Goal: Communication & Community: Answer question/provide support

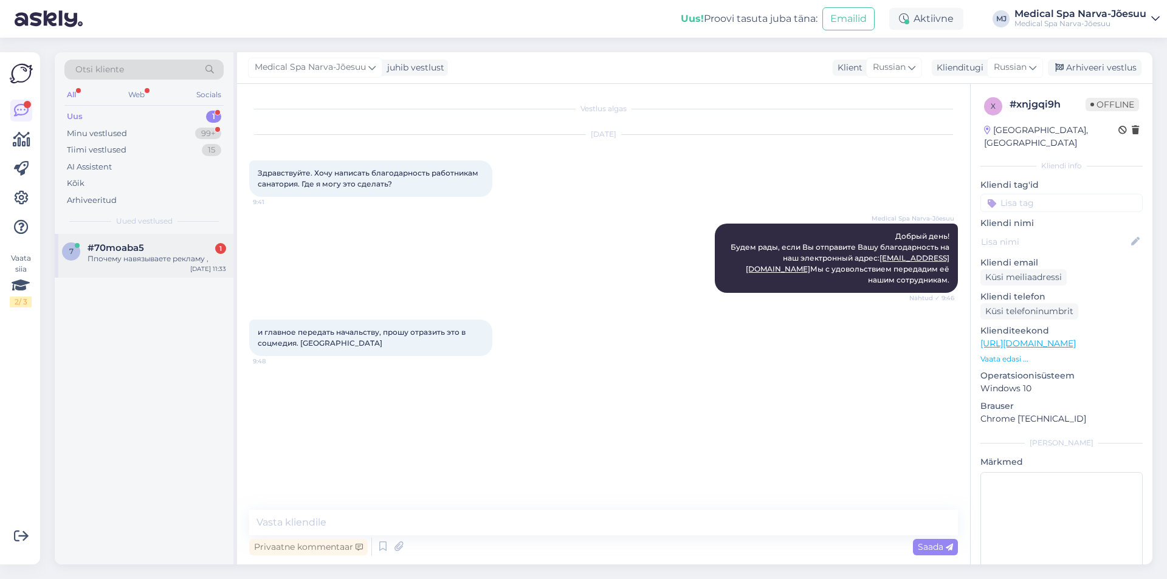
click at [190, 255] on div "Ппочему навязываете рекламу ," at bounding box center [157, 258] width 139 height 11
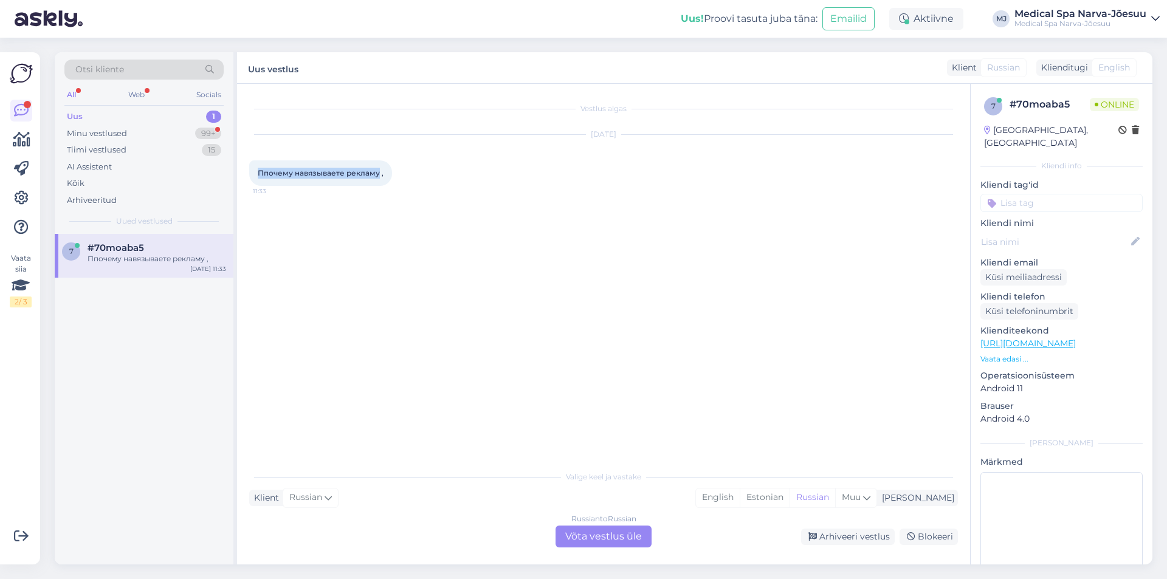
drag, startPoint x: 378, startPoint y: 173, endPoint x: 258, endPoint y: 177, distance: 119.8
click at [258, 177] on span "Ппочему навязываете рекламу ," at bounding box center [321, 172] width 126 height 9
copy span "Ппочему навязываете рекламу"
click at [487, 247] on div "Vestlus algas [DATE] Ппочему навязываете рекламу , 11:33" at bounding box center [609, 274] width 720 height 357
click at [997, 354] on p "Vaata edasi ..." at bounding box center [1061, 359] width 162 height 11
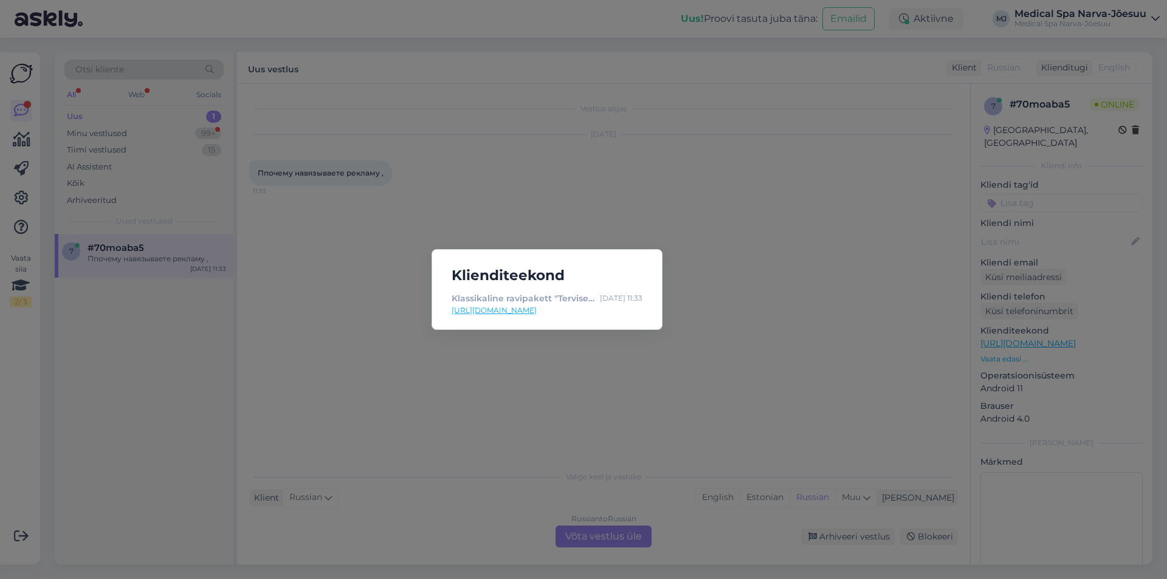
click at [858, 296] on div "Klienditeekond Klassikaline ravipakett "Tervisele JAH!" (broneerimine alates 4 …" at bounding box center [583, 289] width 1167 height 579
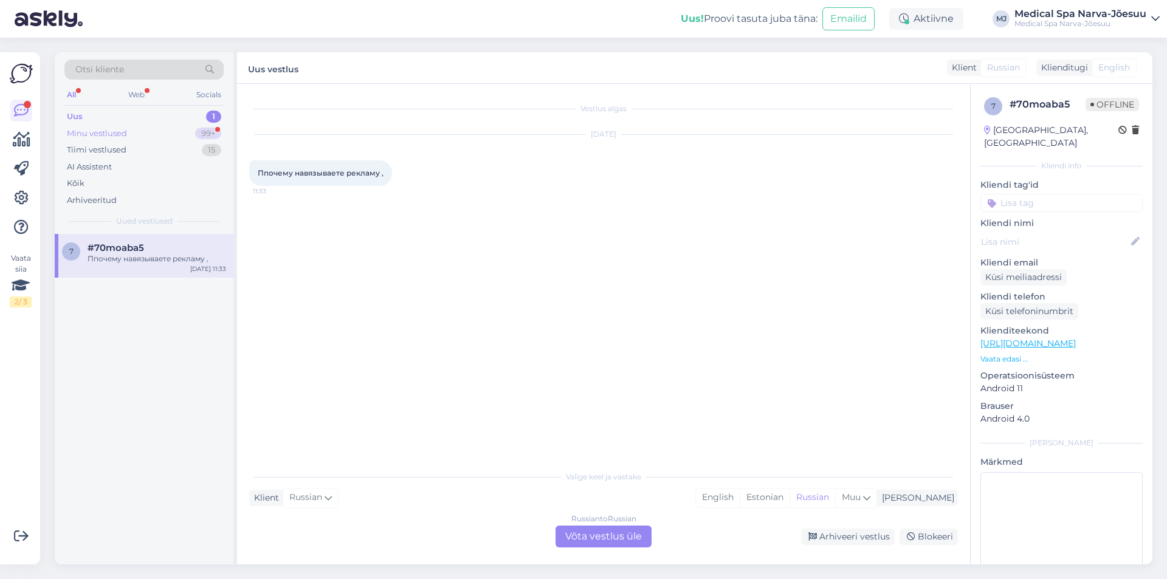
click at [143, 130] on div "Minu vestlused 99+" at bounding box center [143, 133] width 159 height 17
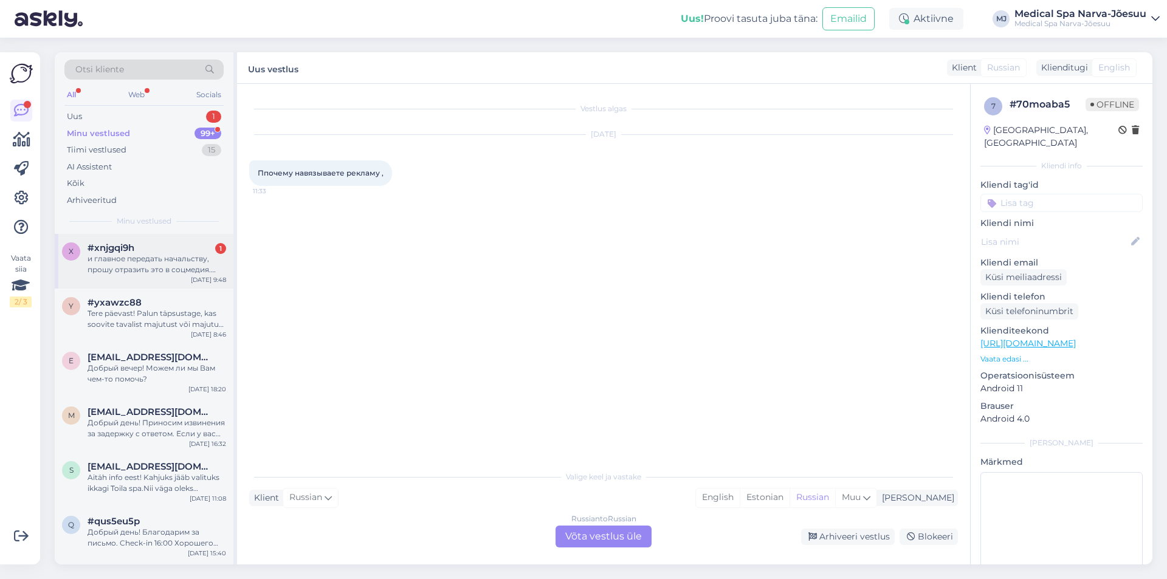
click at [179, 277] on div "x #xnjgqi9h 1 и главное передать начальству, прошу отразить это в соцмедия. Спа…" at bounding box center [144, 261] width 179 height 55
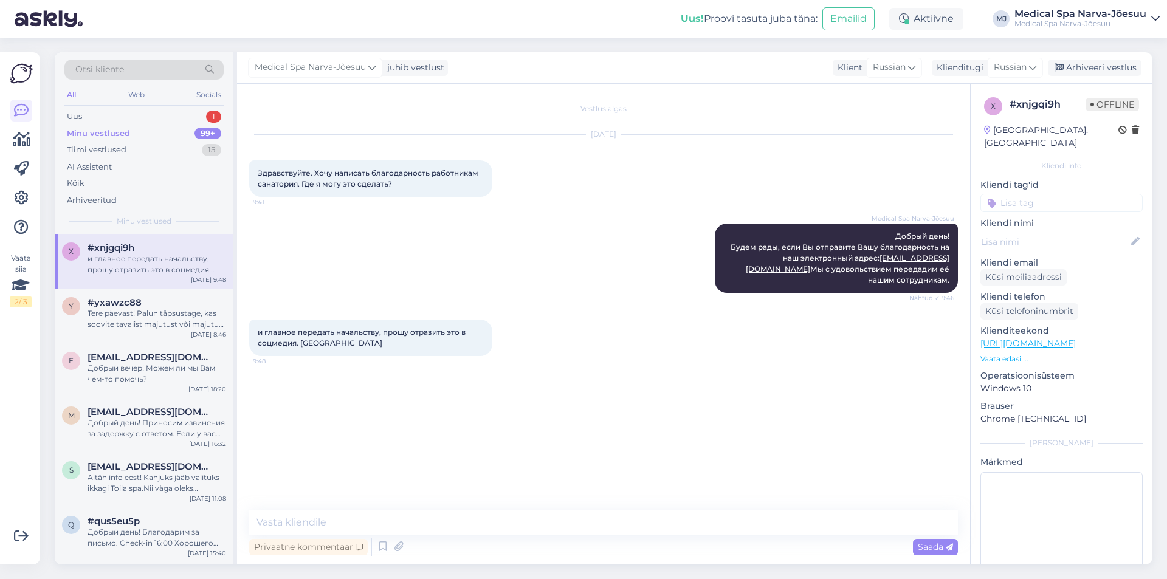
click at [377, 356] on div "и главное передать начальству, прошу отразить это в соцмедия. Спасибо 9:48" at bounding box center [603, 337] width 709 height 63
click at [126, 312] on div "Tere päevast! Palun täpsustage, kas soovite tavalist majutust või majutust prog…" at bounding box center [157, 319] width 139 height 22
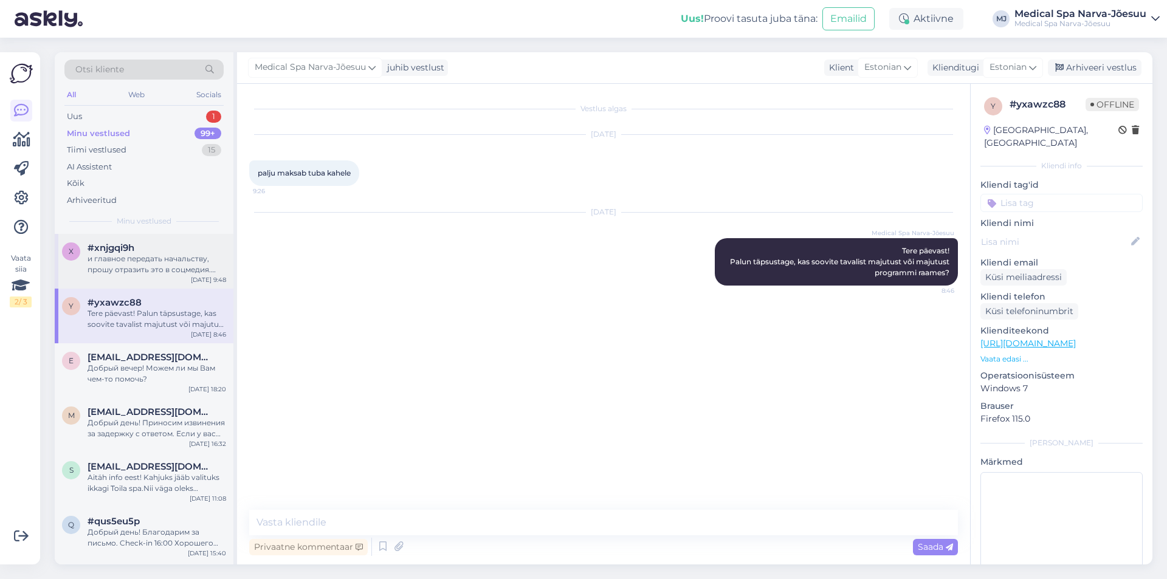
click at [142, 274] on div "и главное передать начальству, прошу отразить это в соцмедия. [GEOGRAPHIC_DATA]" at bounding box center [157, 264] width 139 height 22
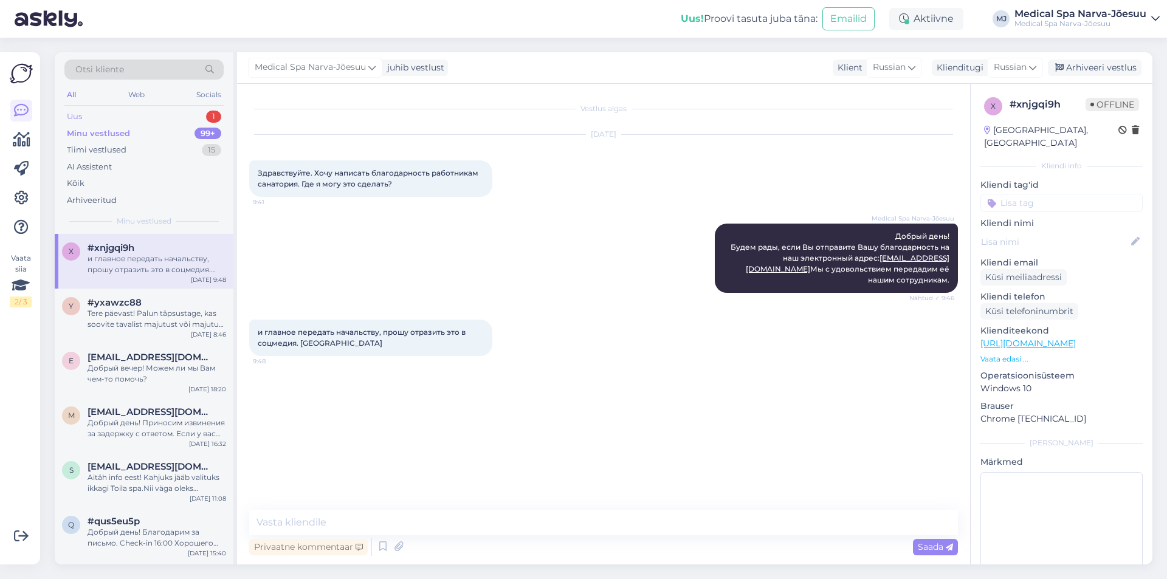
click at [105, 116] on div "Uus 1" at bounding box center [143, 116] width 159 height 17
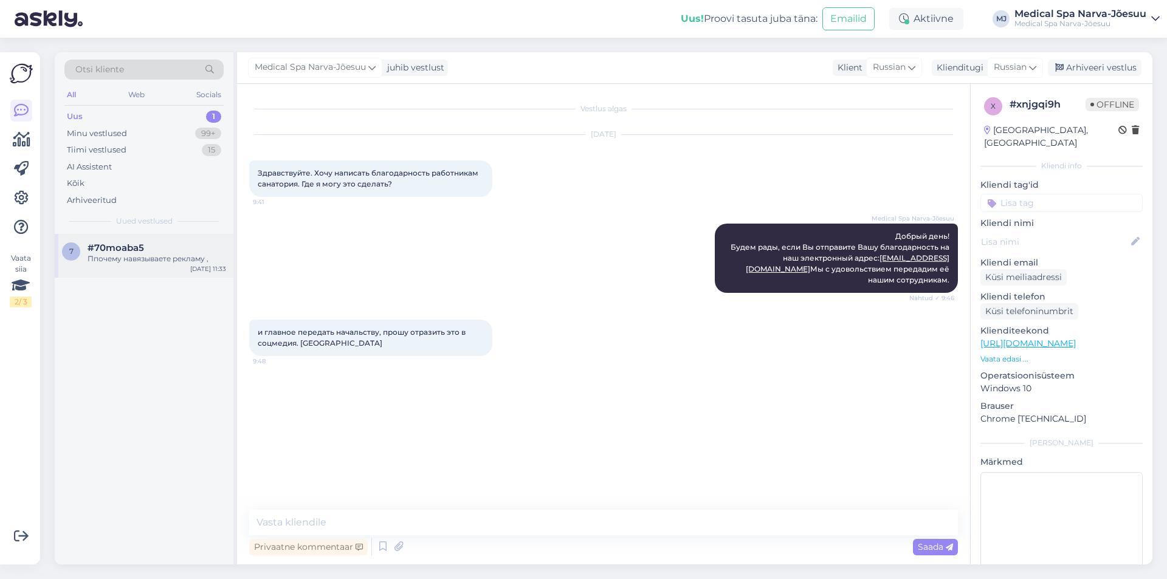
click at [179, 259] on div "Ппочему навязываете рекламу ," at bounding box center [157, 258] width 139 height 11
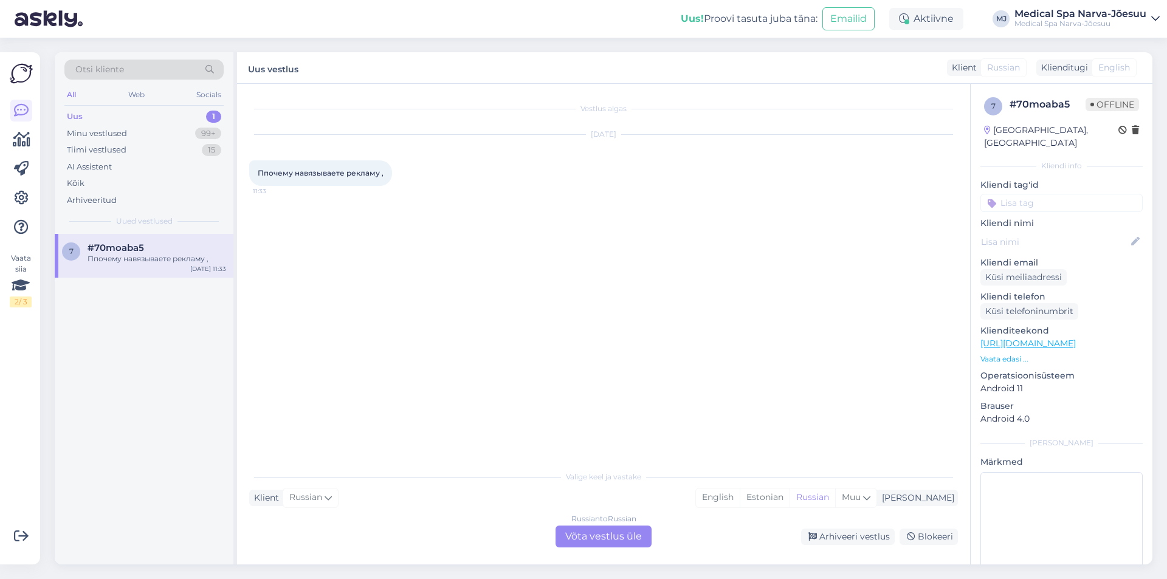
click at [1017, 354] on p "Vaata edasi ..." at bounding box center [1061, 359] width 162 height 11
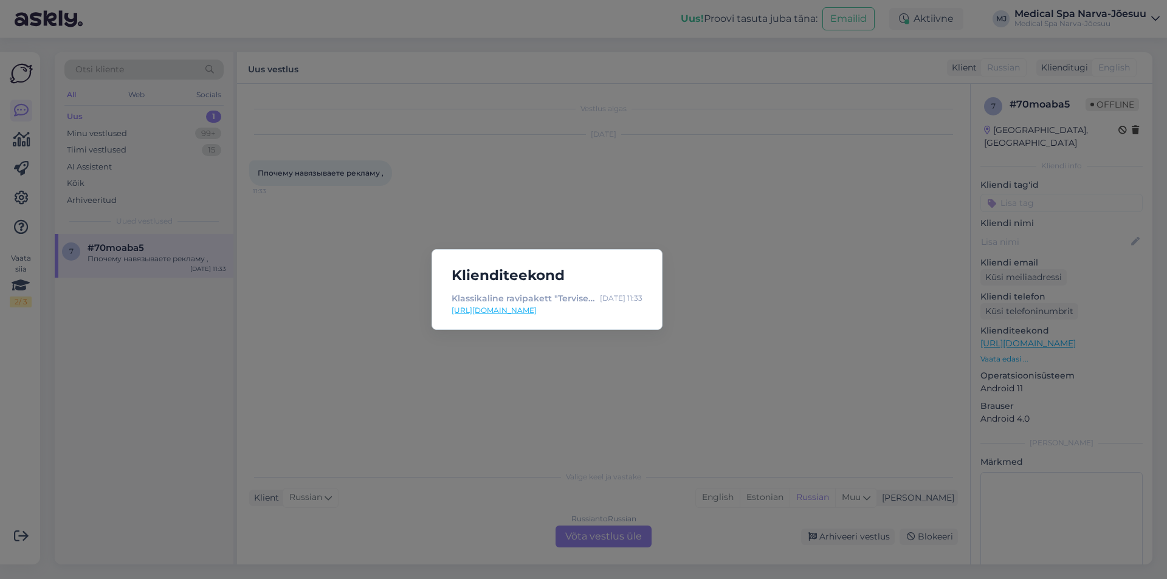
click at [709, 317] on div "Klienditeekond Klassikaline ravipakett "Tervisele JAH!" (broneerimine alates 4 …" at bounding box center [583, 289] width 1167 height 579
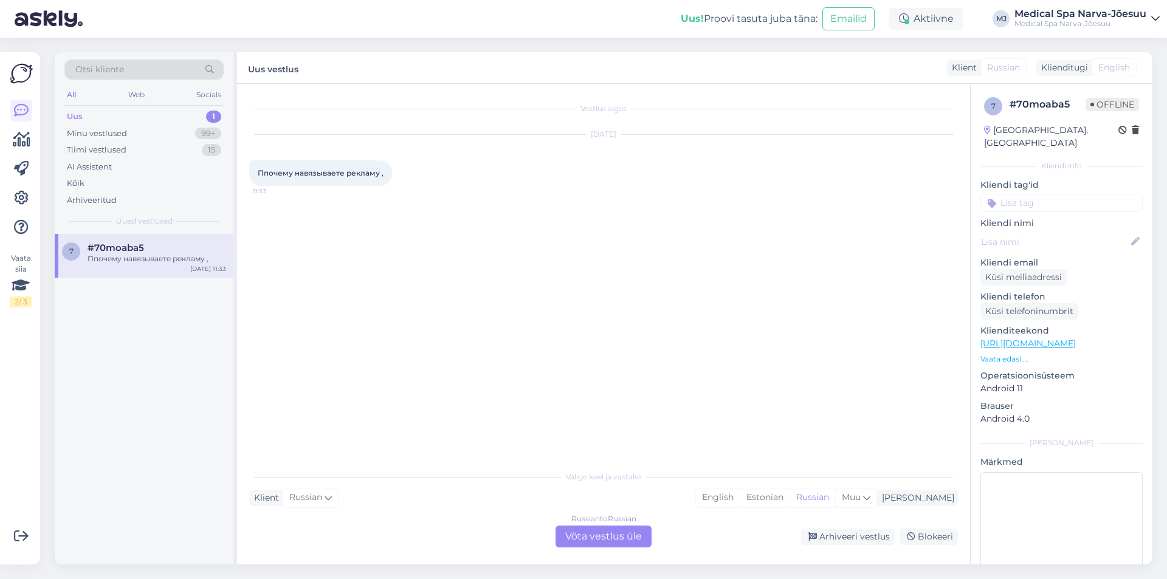
click at [617, 540] on div "Russian to Russian Võta vestlus üle" at bounding box center [604, 537] width 96 height 22
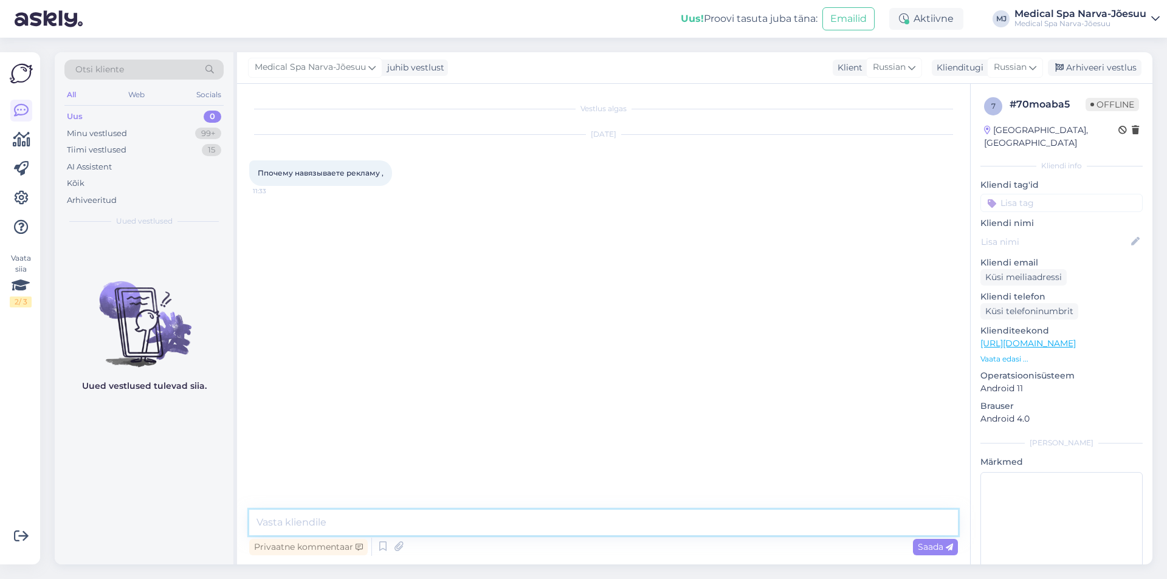
click at [365, 521] on textarea at bounding box center [603, 523] width 709 height 26
type textarea "Подписка на наши стрницы в социальных сетях и на рассылку - это полностью добро…"
drag, startPoint x: 735, startPoint y: 523, endPoint x: 28, endPoint y: 522, distance: 707.5
click at [28, 522] on div "Vaata siia 2 / 3 Võimalused Veendu, et Askly loob sulle väärtust. Sulge Ühenda …" at bounding box center [583, 309] width 1167 height 542
paste textarea "Добрый день! Подписка на наши страницы в социальных сетях и на рассылку являетс…"
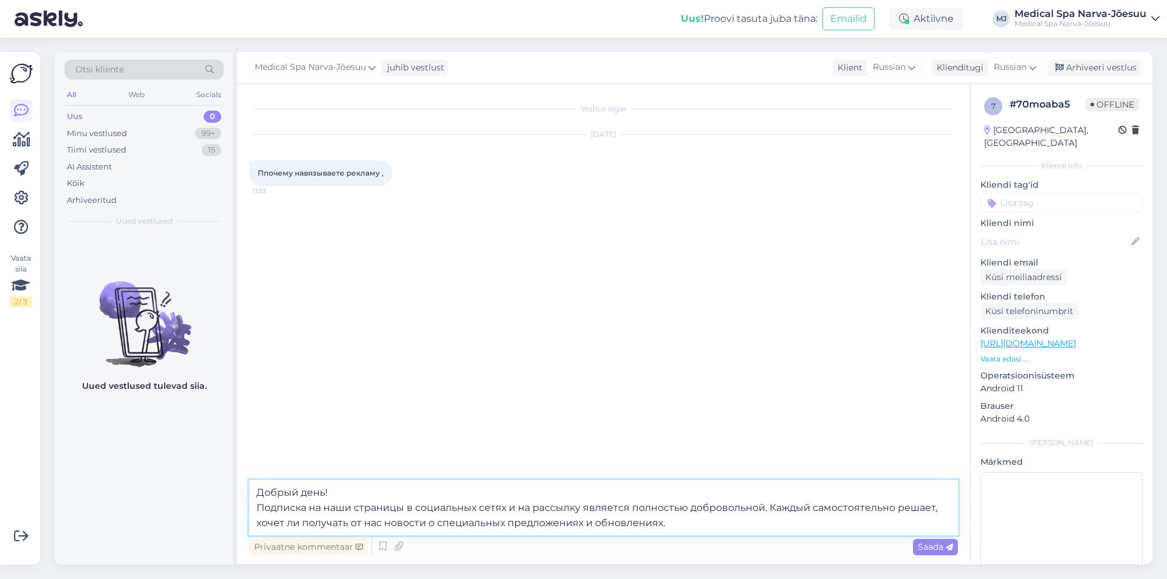
drag, startPoint x: 685, startPoint y: 520, endPoint x: 80, endPoint y: 448, distance: 609.0
click at [83, 448] on div "Otsi kliente All Web Socials Uus 0 Minu vestlused 99+ Tiimi vestlused 15 AI Ass…" at bounding box center [604, 308] width 1098 height 512
paste textarea
drag, startPoint x: 582, startPoint y: 509, endPoint x: 628, endPoint y: 511, distance: 45.6
click at [628, 511] on textarea "Добрый день! Подписка на наши страницы в социальных сетях и на рассылку являетс…" at bounding box center [603, 507] width 709 height 55
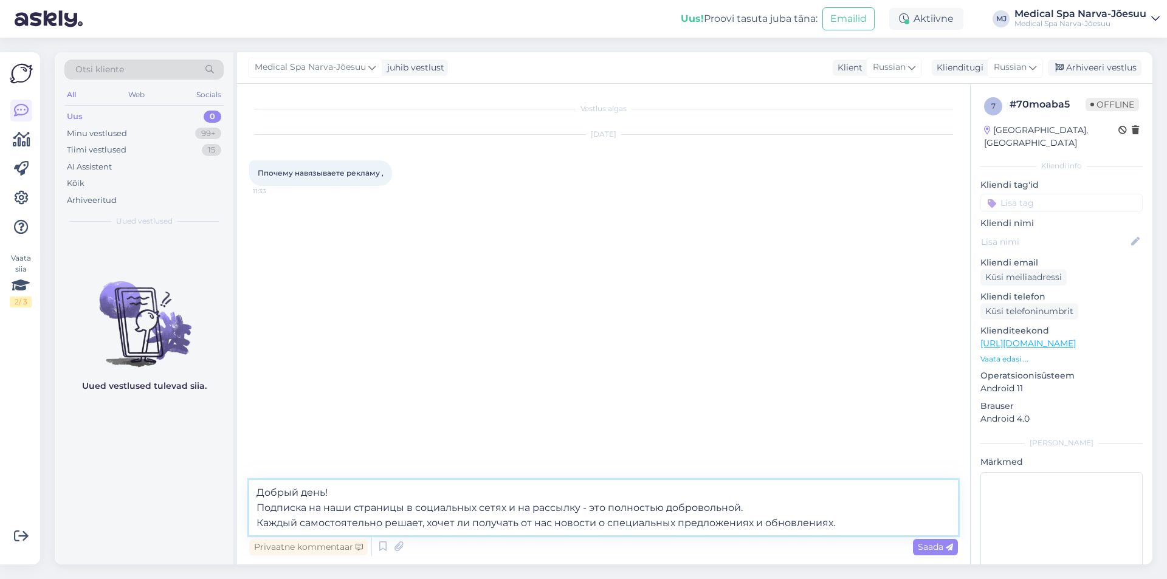
click at [741, 509] on textarea "Добрый день! Подписка на наши страницы в социальных сетях и на рассылку - это п…" at bounding box center [603, 507] width 709 height 55
drag, startPoint x: 380, startPoint y: 525, endPoint x: 315, endPoint y: 527, distance: 65.1
click at [315, 527] on textarea "Добрый день! Подписка на наши страницы в социальных сетях и на рассылку - это п…" at bounding box center [603, 507] width 709 height 55
click at [782, 527] on textarea "Добрый день! Подписка на наши страницы в социальных сетях и на рассылку - это п…" at bounding box center [603, 507] width 709 height 55
type textarea "Добрый день! Подписка на наши страницы в социальных сетях и на рассылку - это п…"
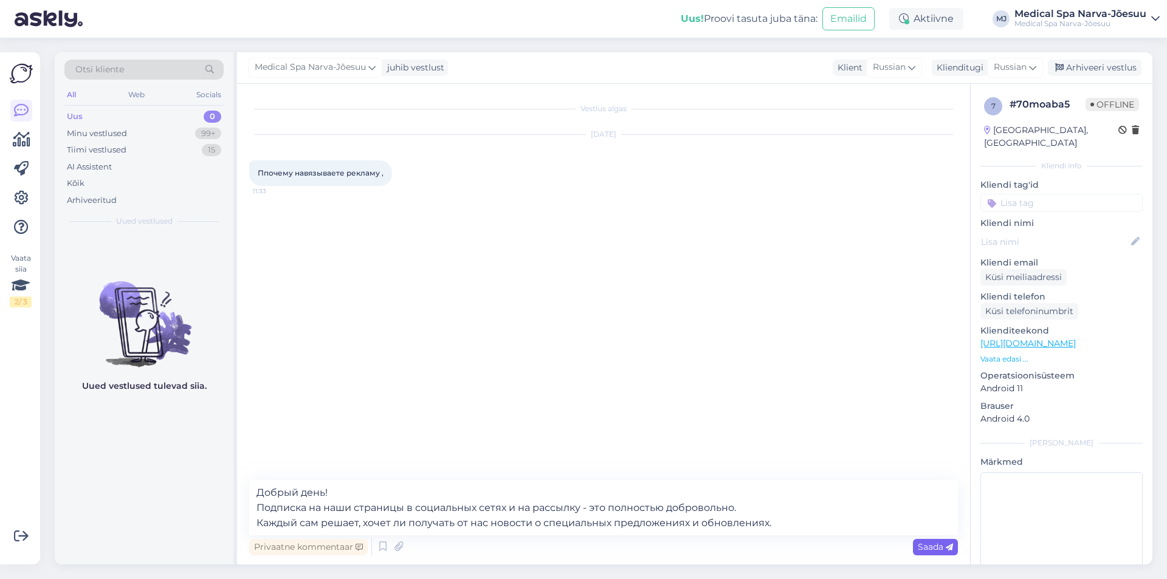
click at [921, 543] on span "Saada" at bounding box center [935, 547] width 35 height 11
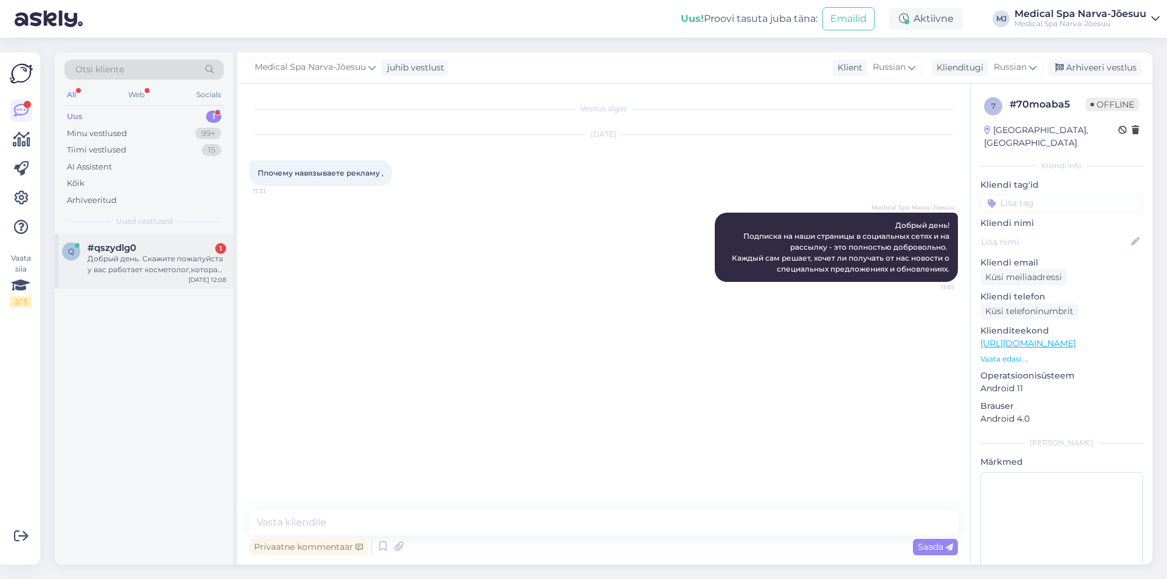
click at [132, 275] on div "Добрый день. Скажите пожалуйста у вас работает косметолог,которая делает уколы …" at bounding box center [157, 264] width 139 height 22
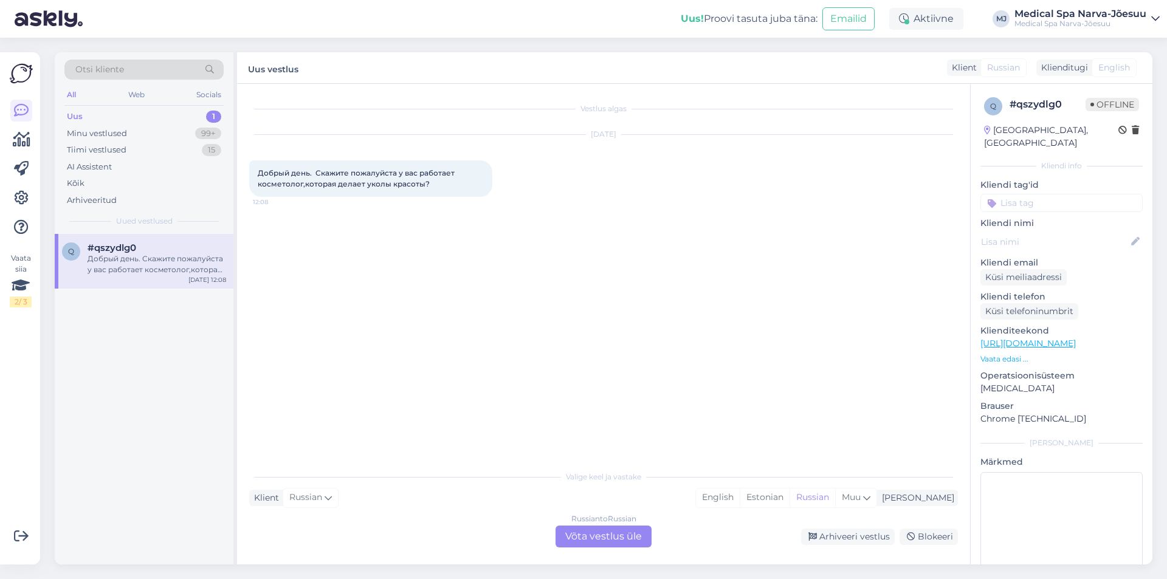
click at [598, 537] on div "Russian to Russian Võta vestlus üle" at bounding box center [604, 537] width 96 height 22
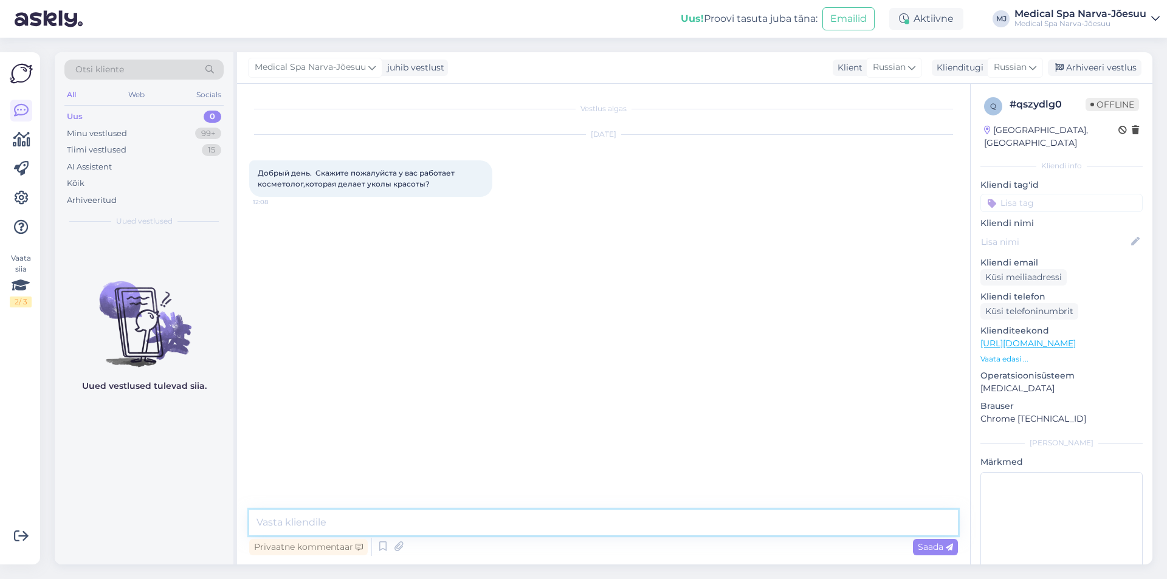
click at [346, 516] on textarea at bounding box center [603, 523] width 709 height 26
paste textarea "Добрый день! Для уточнения наличия определённых процедур, пожалуйста, свяжитесь…"
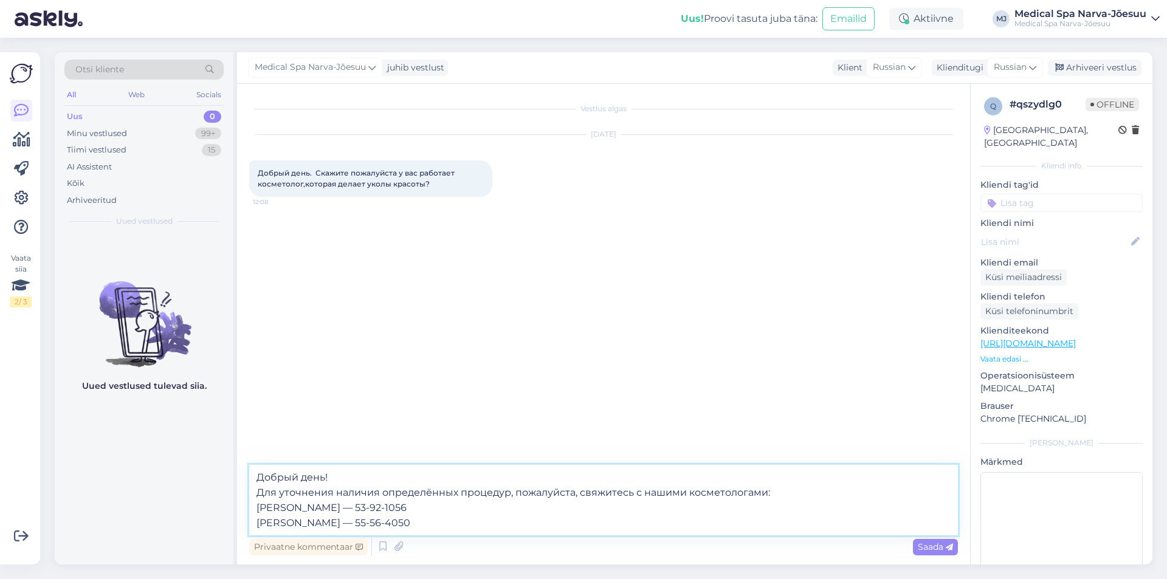
click at [355, 509] on textarea "Добрый день! Для уточнения наличия определённых процедур, пожалуйста, свяжитесь…" at bounding box center [603, 500] width 709 height 71
click at [343, 509] on textarea "Добрый день! Для уточнения наличия определённых процедур, пожалуйста, свяжитесь…" at bounding box center [603, 500] width 709 height 71
click at [331, 523] on textarea "Добрый день! Для уточнения наличия определённых процедур, пожалуйста, свяжитесь…" at bounding box center [603, 500] width 709 height 71
click at [315, 525] on textarea "Добрый день! Для уточнения наличия определённых процедур, пожалуйста, свяжитесь…" at bounding box center [603, 500] width 709 height 71
type textarea "Добрый день! Для уточнения наличия определённых процедур, пожалуйста, свяжитесь…"
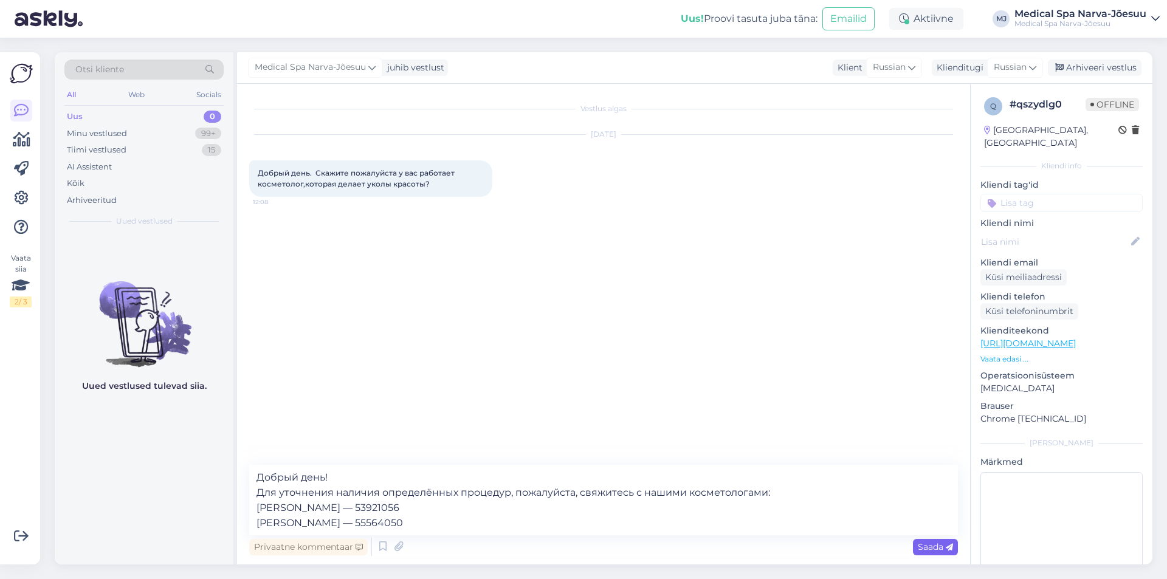
click at [935, 544] on span "Saada" at bounding box center [935, 547] width 35 height 11
